Goal: Transaction & Acquisition: Purchase product/service

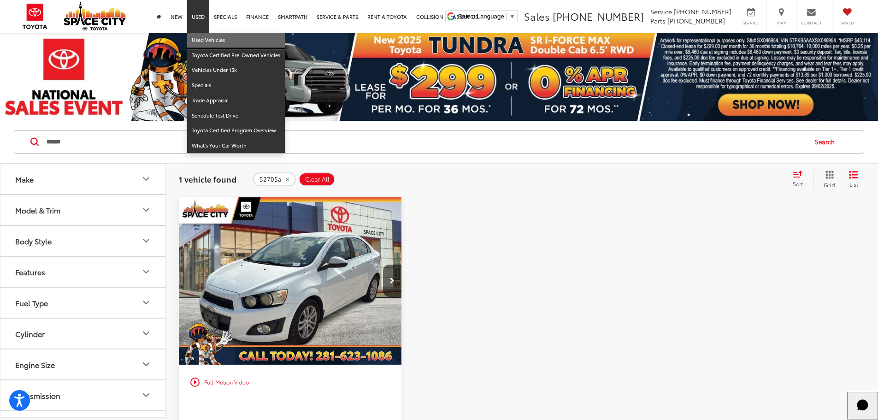
click at [196, 38] on link "Used Vehicles" at bounding box center [236, 40] width 98 height 15
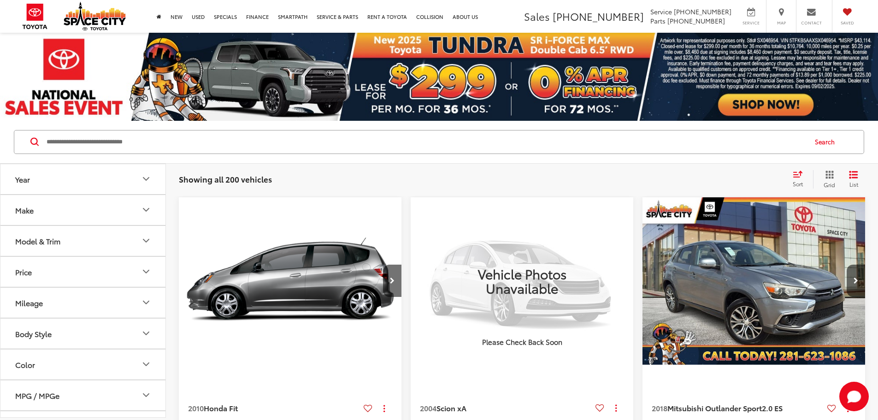
click at [128, 246] on button "Model & Trim" at bounding box center [83, 241] width 166 height 30
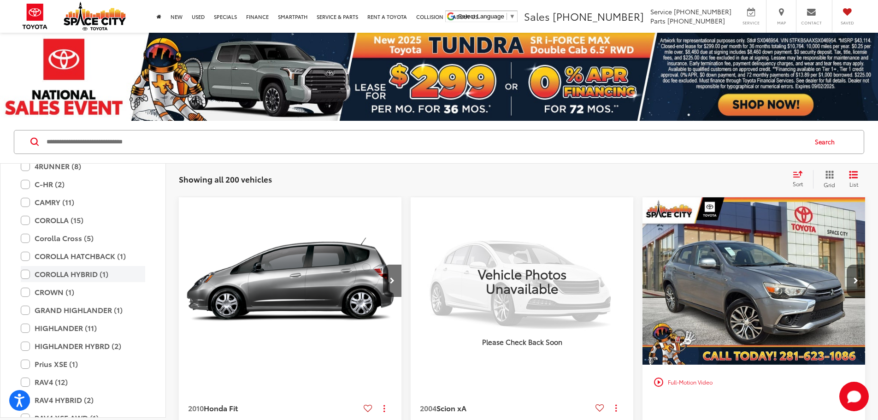
scroll to position [1614, 0]
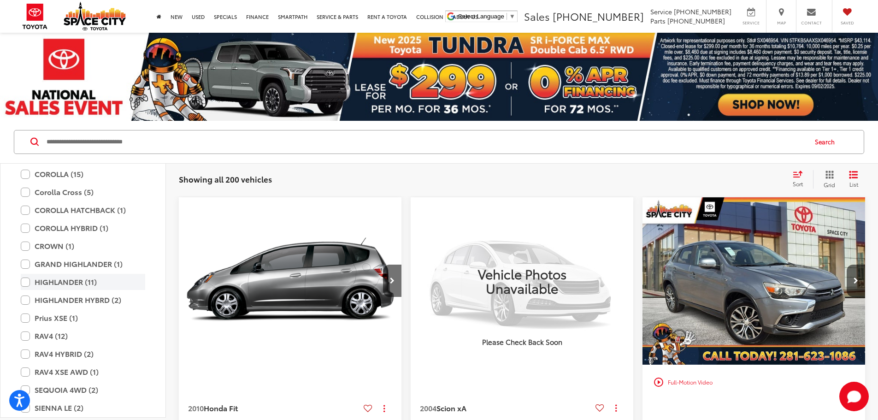
click at [24, 281] on label "HIGHLANDER (11)" at bounding box center [83, 282] width 124 height 16
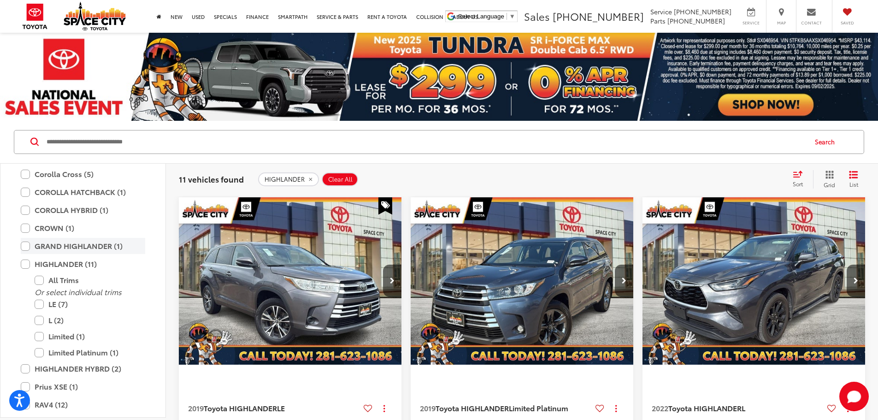
click at [23, 245] on label "GRAND HIGHLANDER (1)" at bounding box center [83, 246] width 124 height 16
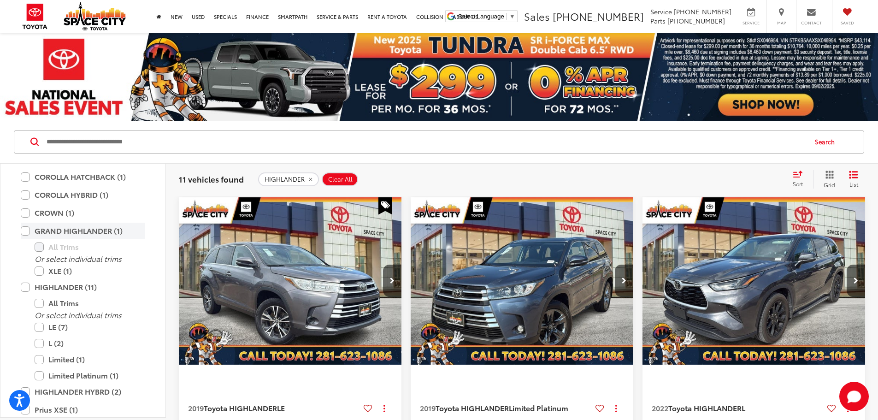
scroll to position [1660, 0]
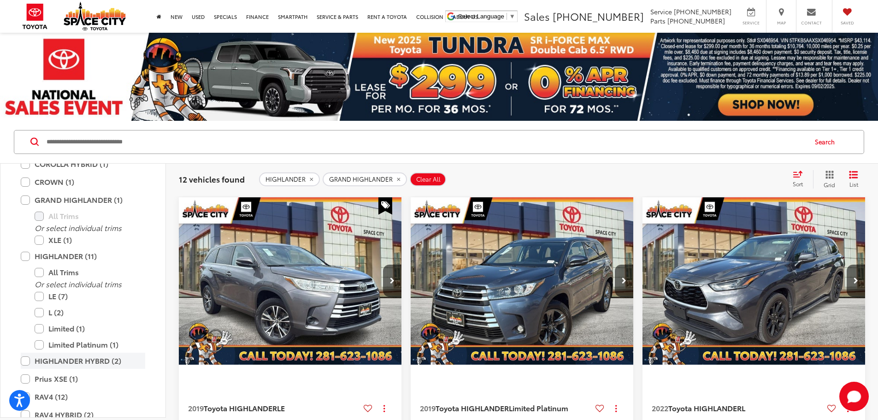
click at [26, 360] on label "HIGHLANDER HYBRD (2)" at bounding box center [83, 361] width 124 height 16
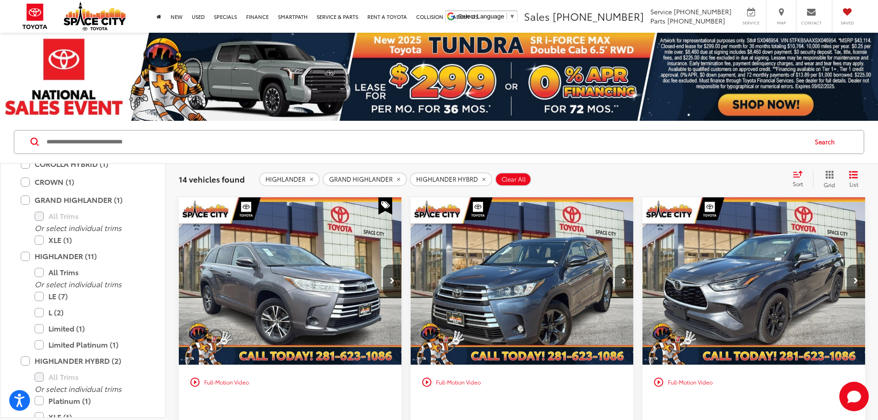
click at [798, 178] on div "Sort" at bounding box center [800, 179] width 25 height 18
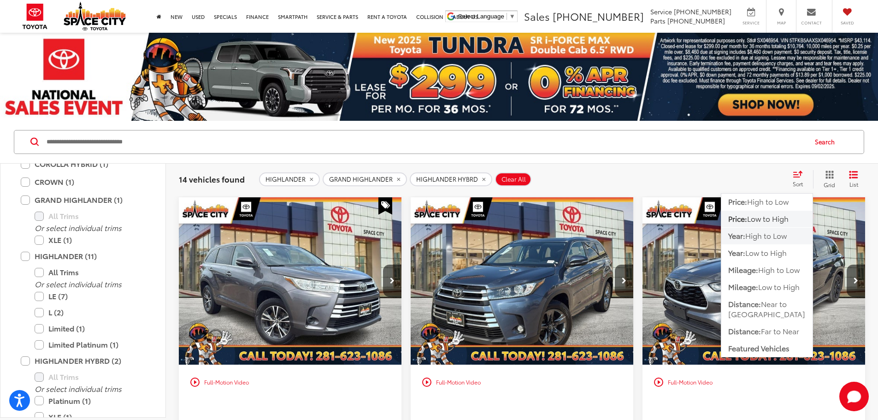
click at [772, 237] on span "High to Low" at bounding box center [766, 235] width 41 height 11
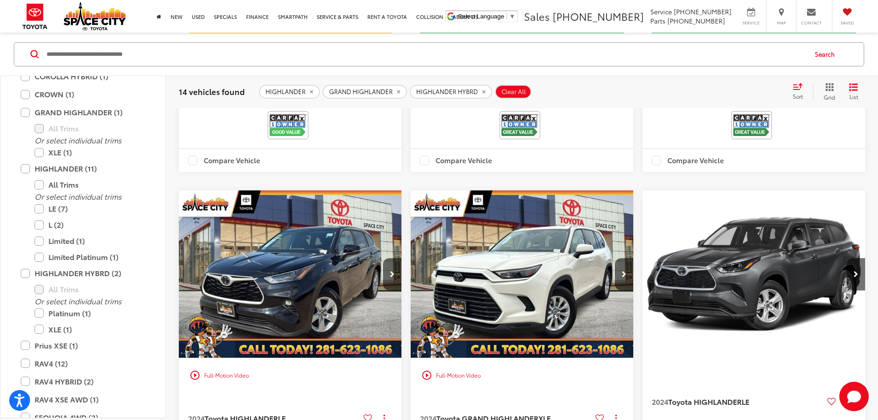
scroll to position [599, 0]
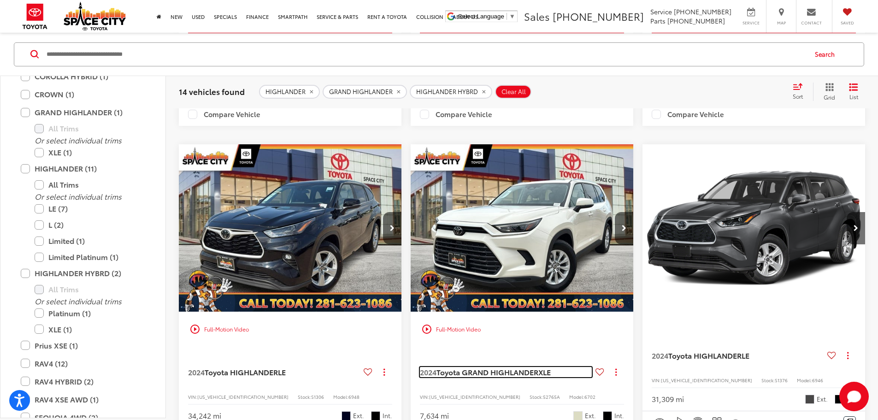
click at [437, 367] on span "Toyota GRAND HIGHLANDER" at bounding box center [488, 372] width 102 height 11
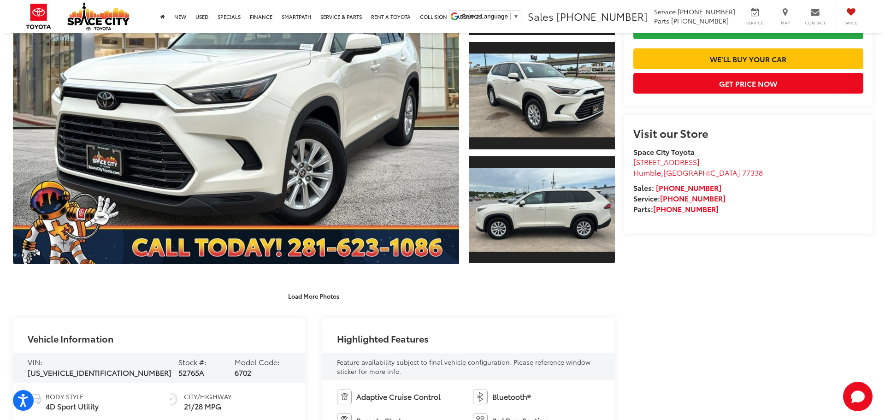
scroll to position [138, 0]
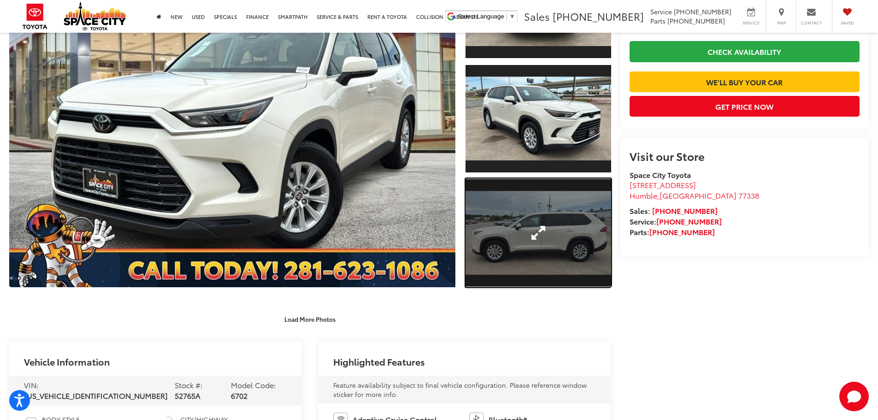
click at [525, 261] on link "Expand Photo 3" at bounding box center [539, 232] width 146 height 109
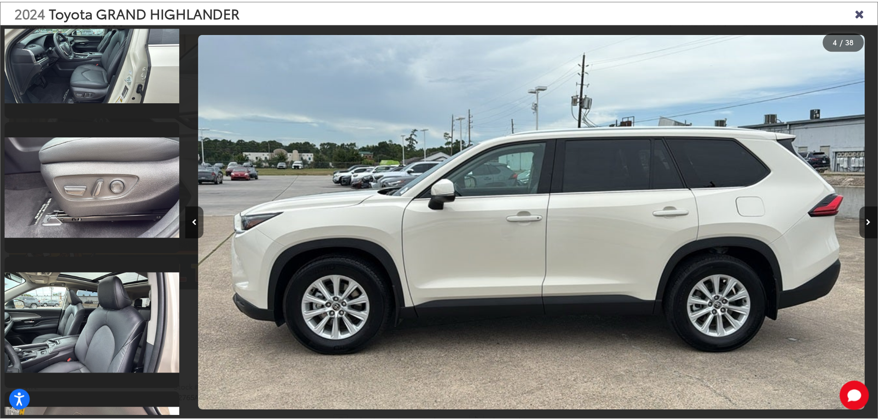
scroll to position [1553, 0]
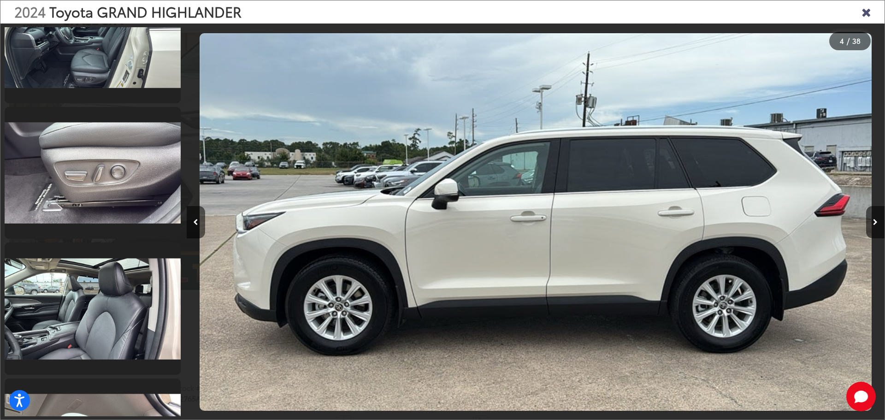
click at [865, 11] on icon "Close gallery" at bounding box center [866, 12] width 9 height 12
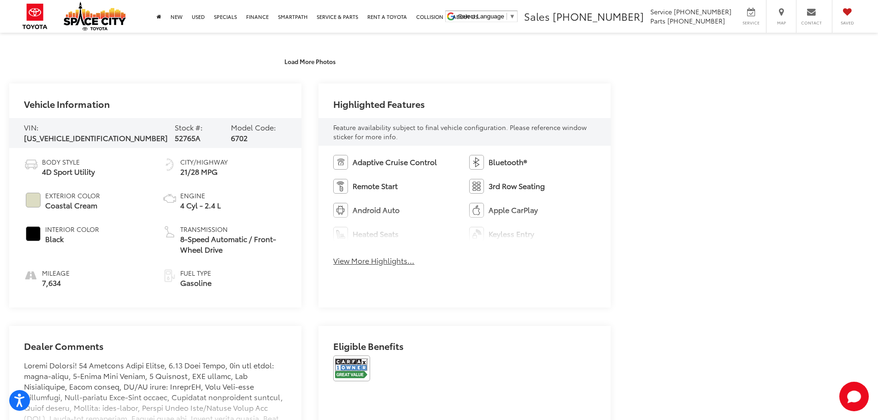
scroll to position [415, 0]
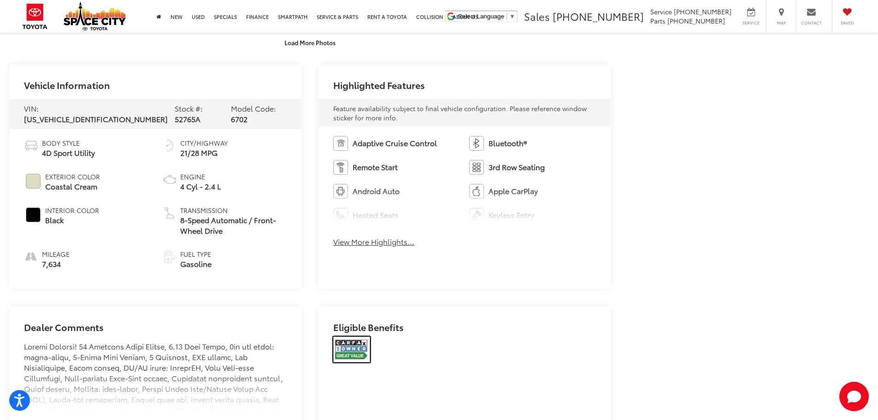
click at [349, 352] on img at bounding box center [351, 350] width 37 height 26
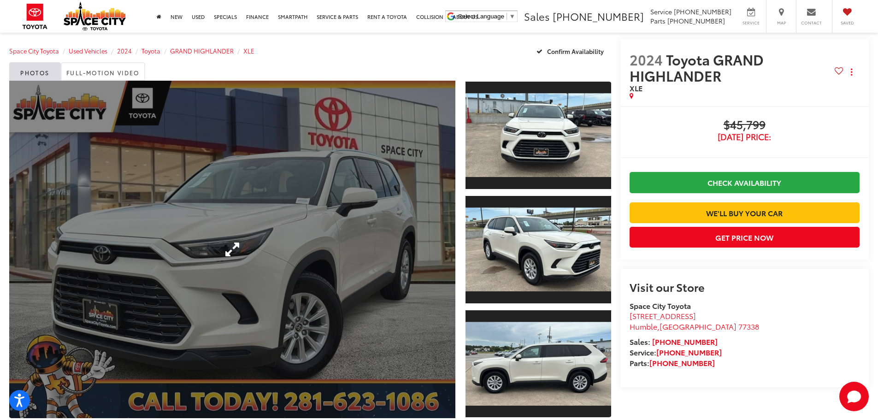
scroll to position [0, 0]
